Goal: Find specific page/section: Find specific page/section

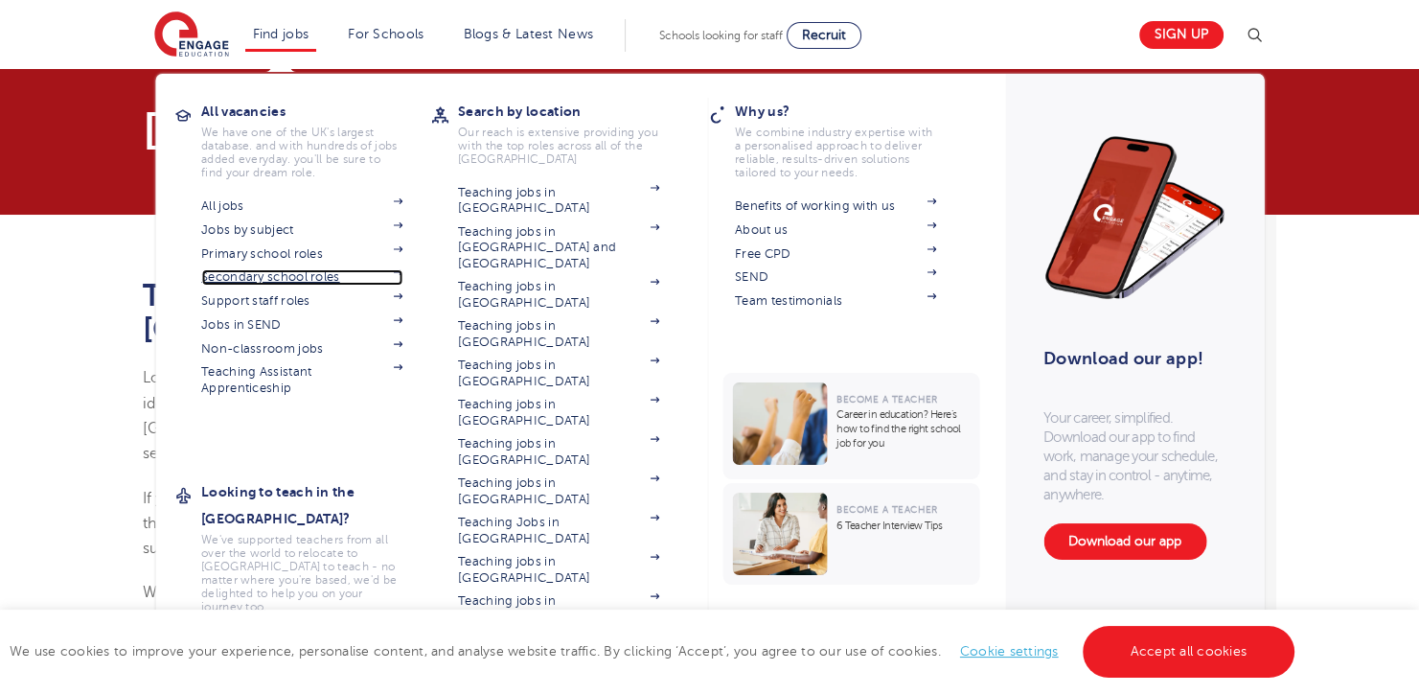
click at [333, 279] on link "Secondary school roles" at bounding box center [301, 276] width 201 height 15
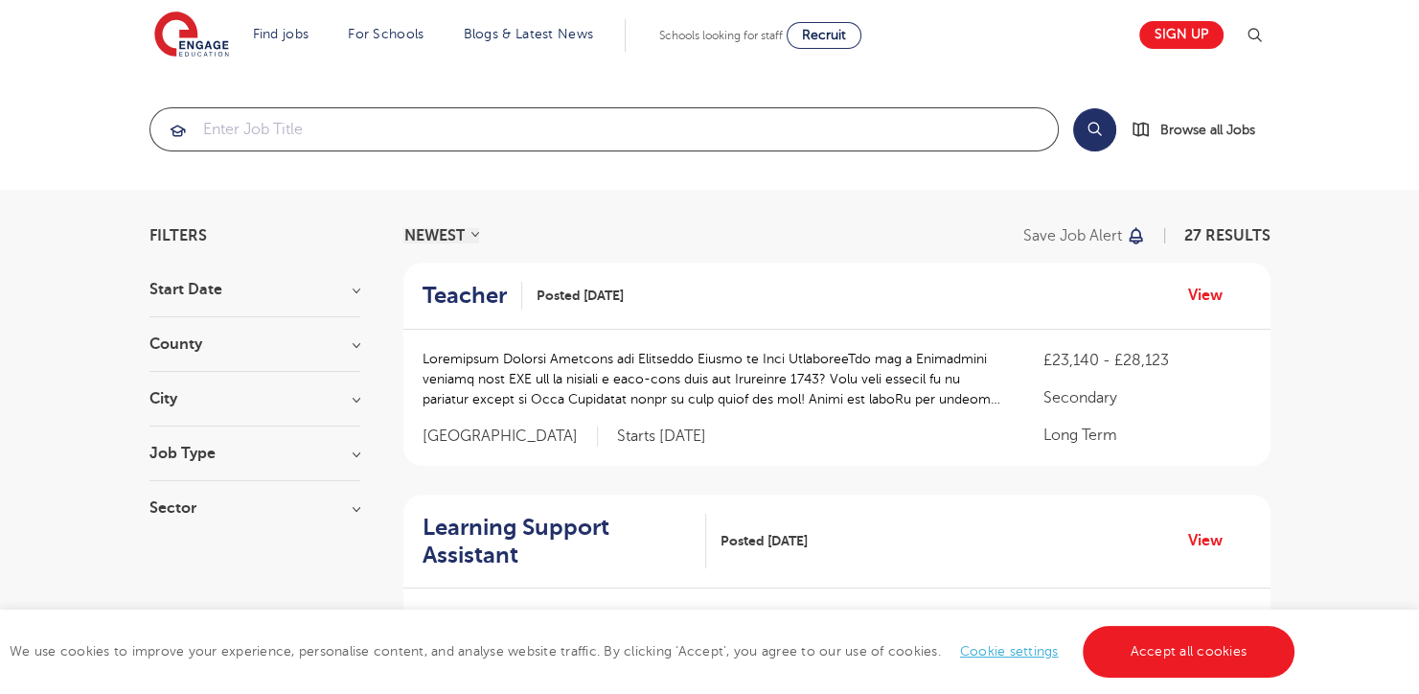
click at [315, 133] on input "search" at bounding box center [604, 129] width 908 height 42
